Goal: Find specific page/section: Find specific page/section

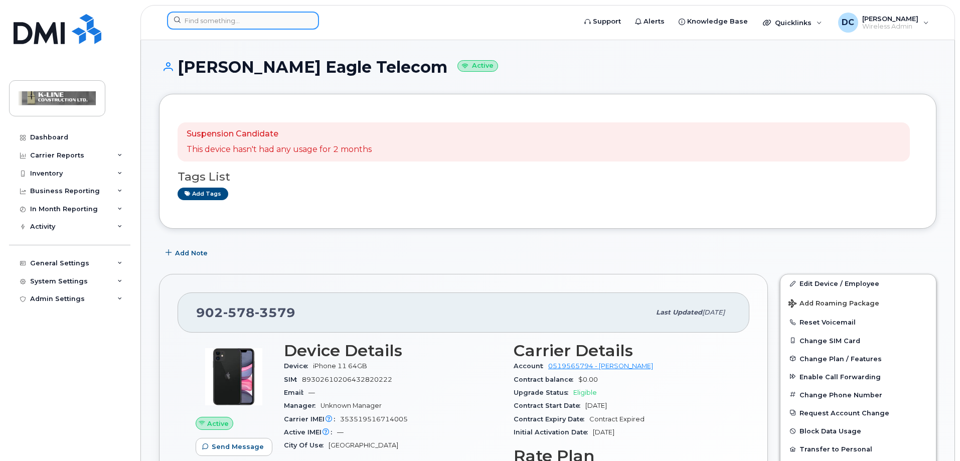
click at [234, 19] on input at bounding box center [243, 21] width 152 height 18
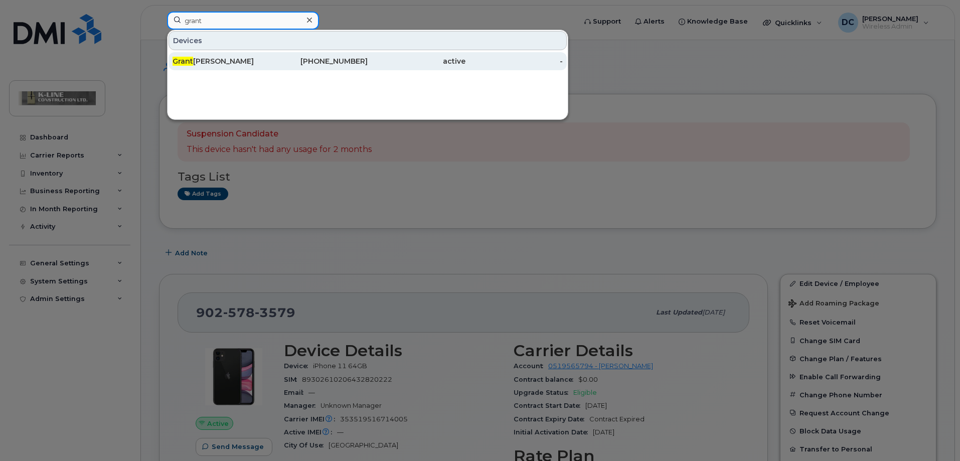
type input "grant"
click at [215, 64] on div "Grant Crowson" at bounding box center [222, 61] width 98 height 10
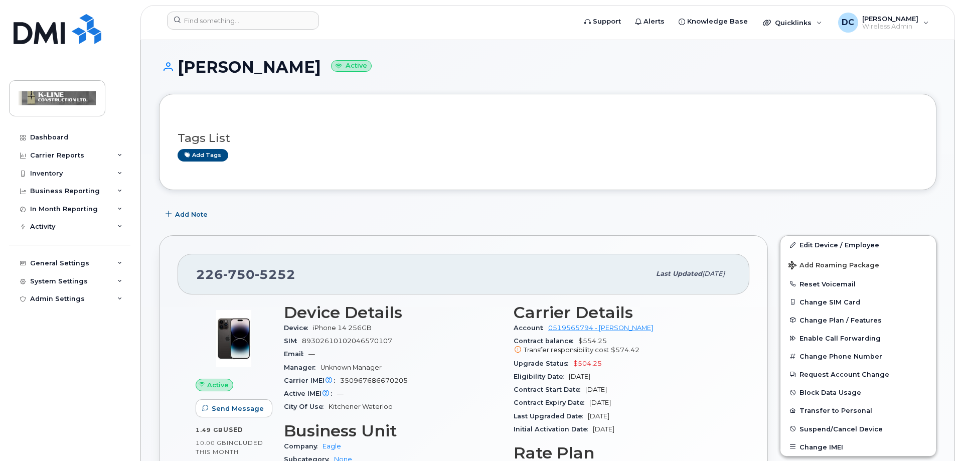
click at [453, 366] on div "Manager Unknown Manager" at bounding box center [393, 367] width 218 height 13
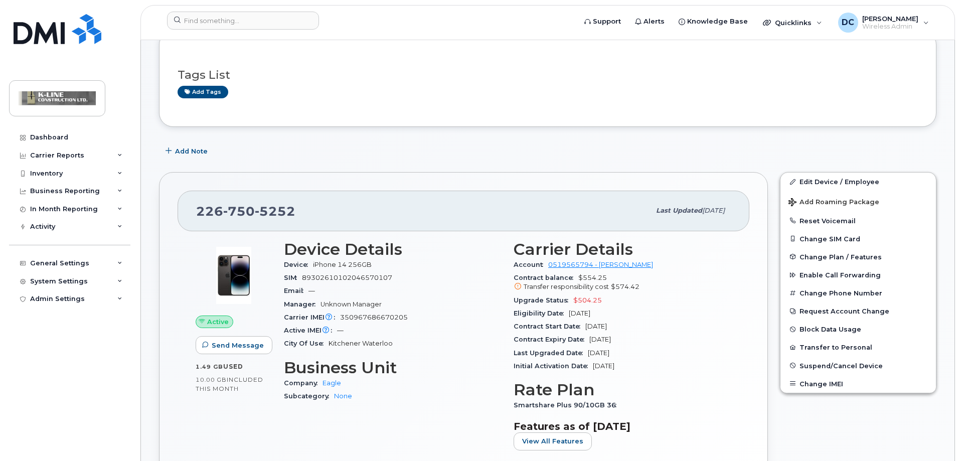
scroll to position [50, 0]
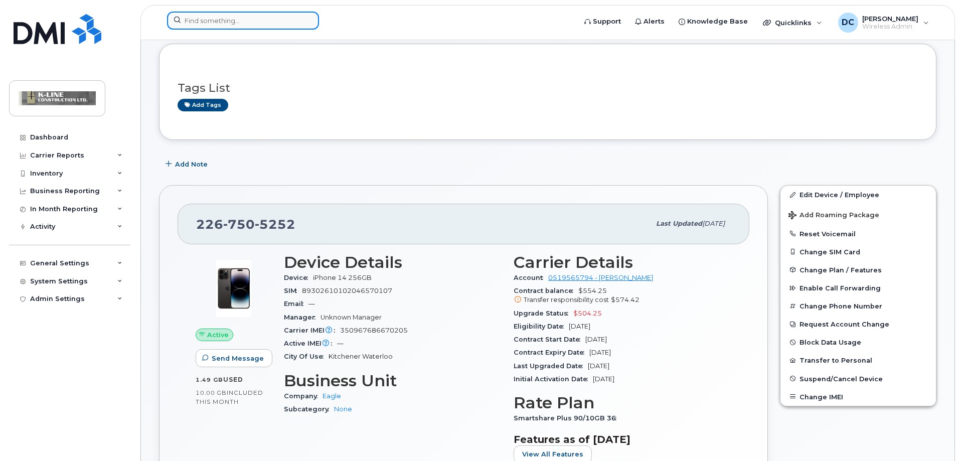
click at [211, 17] on input at bounding box center [243, 21] width 152 height 18
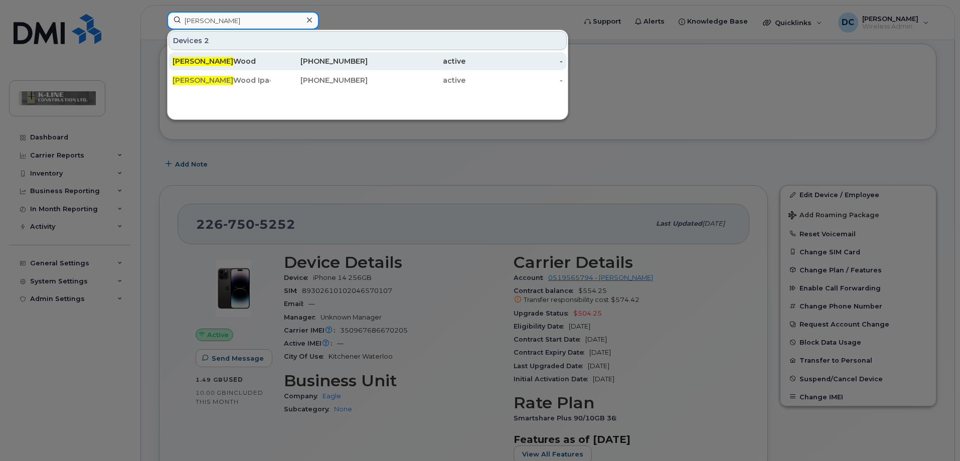
type input "[PERSON_NAME]"
click at [211, 61] on div "[PERSON_NAME]" at bounding box center [222, 61] width 98 height 10
